Goal: Task Accomplishment & Management: Manage account settings

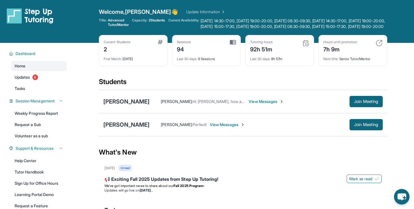
click at [196, 12] on link "Update Information" at bounding box center [205, 12] width 39 height 6
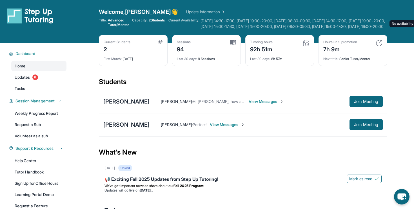
click at [216, 25] on span "[DATE] 14:30-17:00, [DATE] 19:00-20:00, [DATE] 08:30-09:30, [DATE] 14:30-17:00,…" at bounding box center [294, 23] width 187 height 11
click at [235, 26] on span "[DATE] 14:30-17:00, [DATE] 19:00-20:00, [DATE] 08:30-09:30, [DATE] 14:30-17:00,…" at bounding box center [294, 23] width 187 height 11
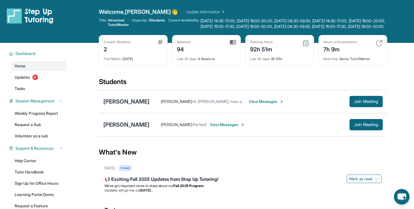
click at [190, 12] on link "Update Information" at bounding box center [205, 12] width 39 height 6
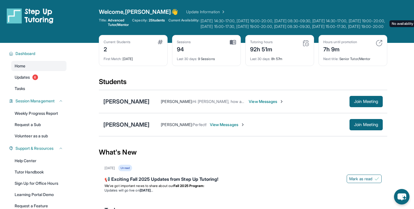
click at [206, 23] on span "Tuesday 14:30-17:00, Tuesday 19:00-20:00, Wednesday 08:30-09:30, Wednesday 14:3…" at bounding box center [294, 23] width 187 height 11
click at [222, 27] on span "Tuesday 14:30-17:00, Tuesday 19:00-20:00, Wednesday 08:30-09:30, Wednesday 14:3…" at bounding box center [294, 23] width 187 height 11
click at [247, 29] on span "Tuesday 14:30-17:00, Tuesday 19:00-20:00, Wednesday 08:30-09:30, Wednesday 14:3…" at bounding box center [294, 23] width 187 height 11
click at [247, 29] on span "[DATE] 14:30-17:00, [DATE] 19:00-20:00, [DATE] 08:30-09:30, [DATE] 14:30-17:00,…" at bounding box center [294, 23] width 187 height 11
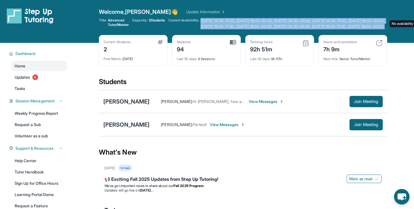
click at [247, 29] on span "[DATE] 14:30-17:00, [DATE] 19:00-20:00, [DATE] 08:30-09:30, [DATE] 14:30-17:00,…" at bounding box center [294, 23] width 187 height 11
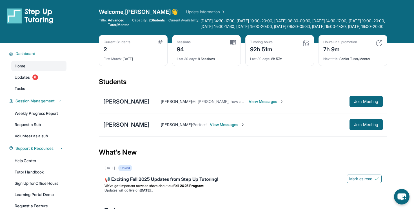
click at [194, 15] on div "Welcome, Gabrielle 👋 Update Information" at bounding box center [243, 12] width 289 height 8
click at [186, 22] on span "Current Availability:" at bounding box center [184, 23] width 31 height 11
click at [186, 10] on link "Update Information" at bounding box center [205, 12] width 39 height 6
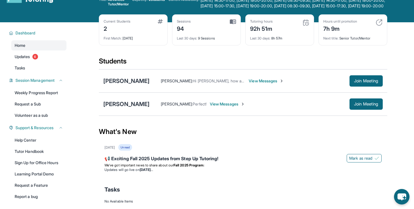
scroll to position [18, 0]
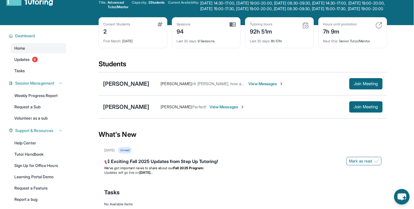
click at [235, 27] on img at bounding box center [233, 24] width 6 height 5
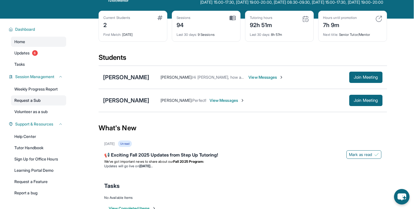
scroll to position [23, 0]
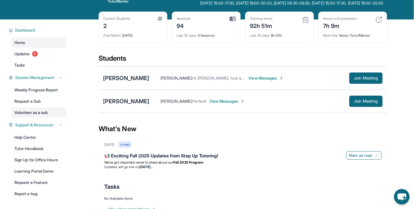
click at [32, 117] on link "Volunteer as a sub" at bounding box center [38, 112] width 55 height 10
